Goal: Transaction & Acquisition: Book appointment/travel/reservation

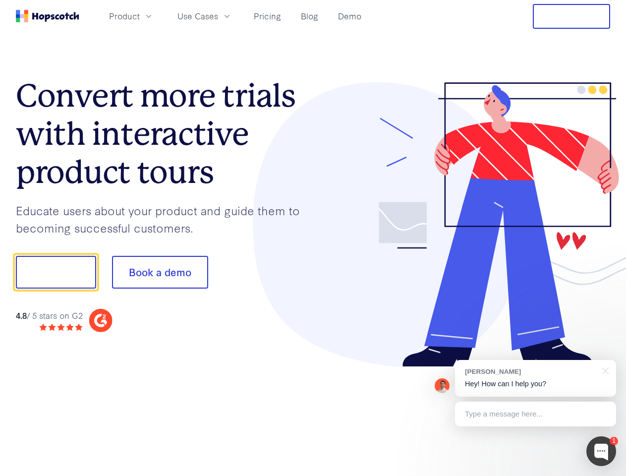
click at [313, 238] on div at bounding box center [461, 224] width 297 height 285
click at [140, 16] on span "Product" at bounding box center [124, 16] width 31 height 12
click at [218, 16] on span "Use Cases" at bounding box center [197, 16] width 41 height 12
click at [571, 16] on button "Free Trial" at bounding box center [571, 16] width 77 height 25
click at [55, 272] on button "Show me!" at bounding box center [56, 272] width 80 height 33
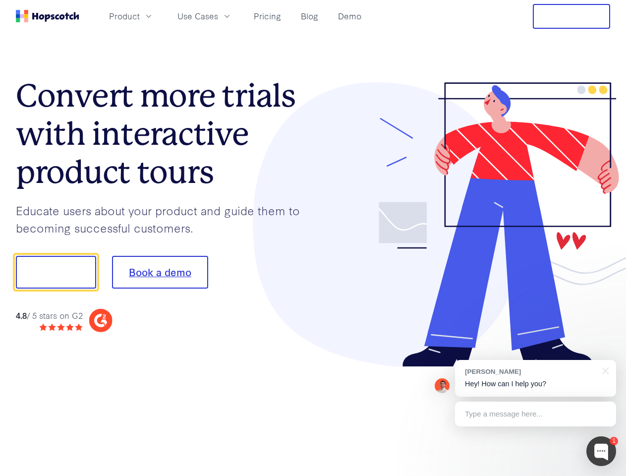
click at [160, 272] on button "Book a demo" at bounding box center [160, 272] width 96 height 33
click at [601, 451] on div at bounding box center [601, 451] width 30 height 30
click at [535, 378] on div "[PERSON_NAME] Hey! How can I help you?" at bounding box center [535, 378] width 161 height 37
click at [603, 370] on div at bounding box center [523, 271] width 186 height 330
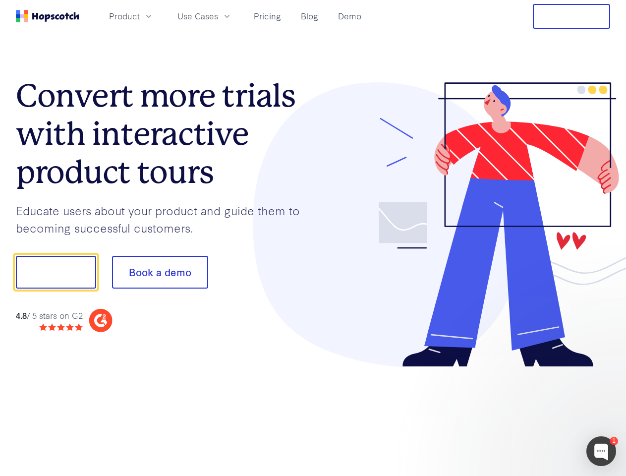
click at [535, 414] on div at bounding box center [523, 337] width 186 height 198
